Goal: Check status: Check status

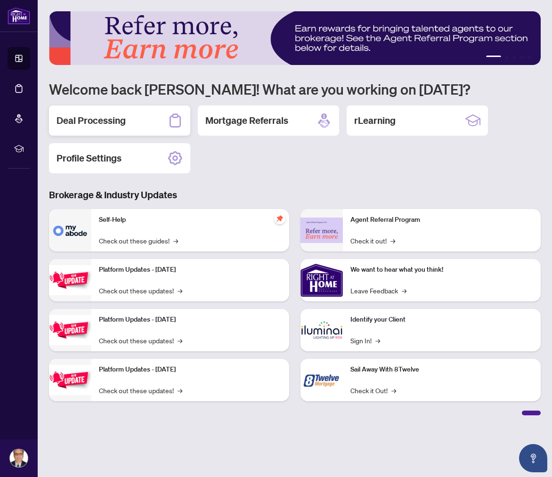
click at [76, 119] on h2 "Deal Processing" at bounding box center [91, 120] width 69 height 13
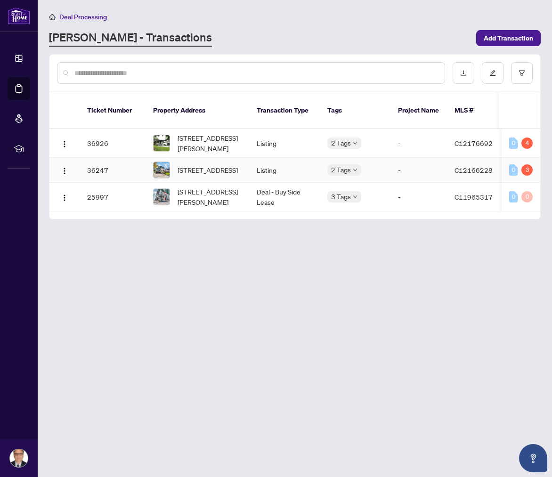
click at [156, 172] on img at bounding box center [162, 170] width 16 height 16
